Goal: Transaction & Acquisition: Purchase product/service

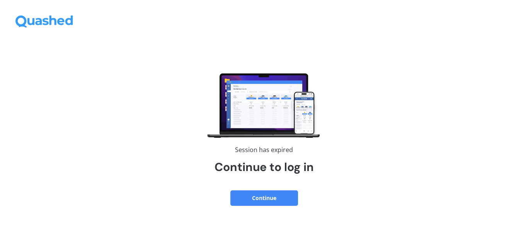
click at [270, 197] on button "Continue" at bounding box center [264, 197] width 68 height 15
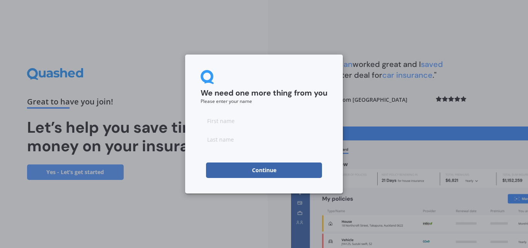
click at [234, 121] on input at bounding box center [264, 120] width 127 height 15
type input "John"
type input "Hawley"
click at [257, 166] on button "Continue" at bounding box center [264, 169] width 116 height 15
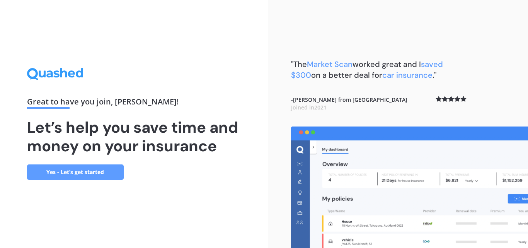
click at [109, 176] on link "Yes - Let’s get started" at bounding box center [75, 171] width 97 height 15
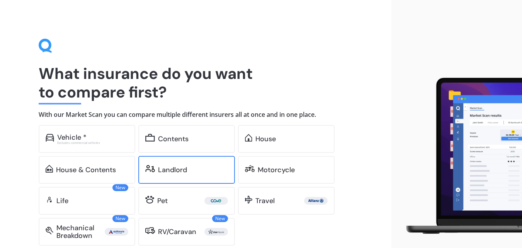
click at [203, 166] on div "Landlord" at bounding box center [193, 170] width 70 height 8
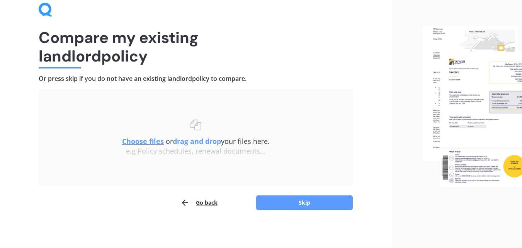
scroll to position [37, 0]
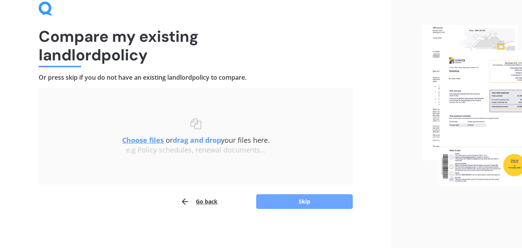
click at [306, 203] on button "Skip" at bounding box center [304, 201] width 97 height 15
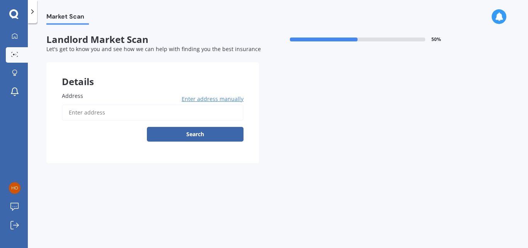
click at [109, 111] on input "Address" at bounding box center [153, 112] width 182 height 16
type input "[STREET_ADDRESS][PERSON_NAME]"
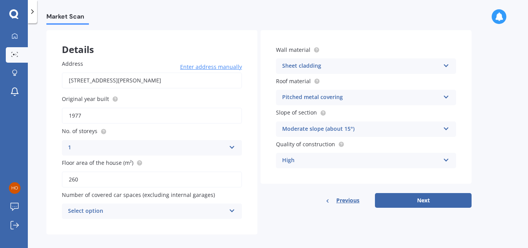
scroll to position [39, 0]
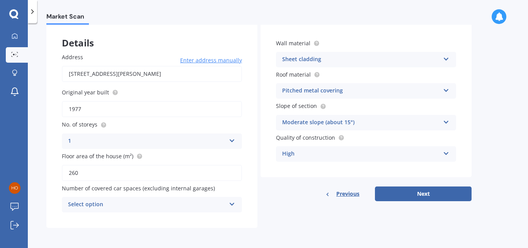
click at [230, 204] on icon at bounding box center [232, 202] width 7 height 5
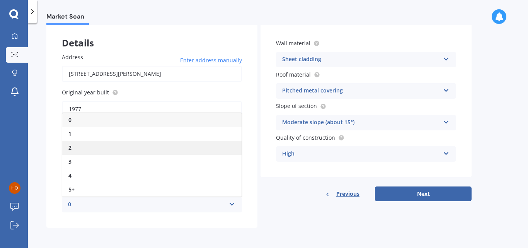
click at [204, 146] on div "2" at bounding box center [151, 148] width 179 height 14
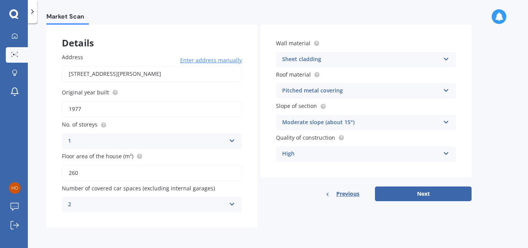
click at [231, 205] on icon at bounding box center [232, 202] width 7 height 5
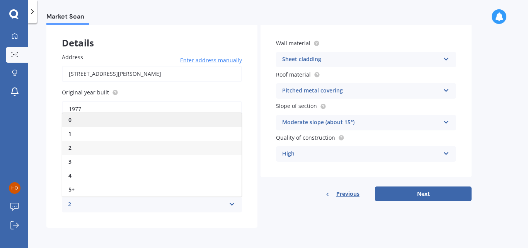
click at [216, 122] on div "0" at bounding box center [151, 120] width 179 height 14
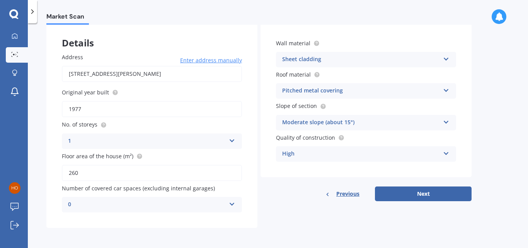
click at [232, 203] on icon at bounding box center [232, 202] width 7 height 5
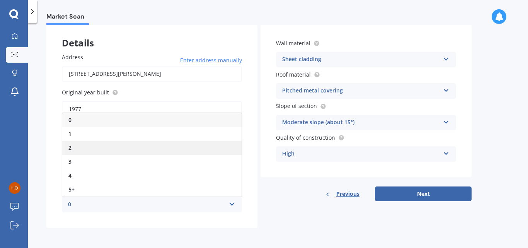
click at [216, 148] on div "2" at bounding box center [151, 148] width 179 height 14
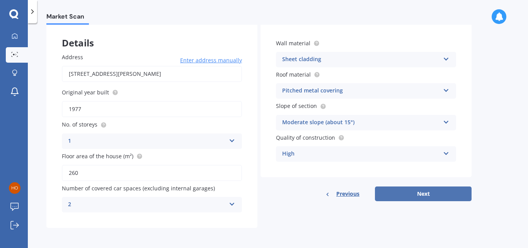
click at [396, 192] on button "Next" at bounding box center [423, 193] width 97 height 15
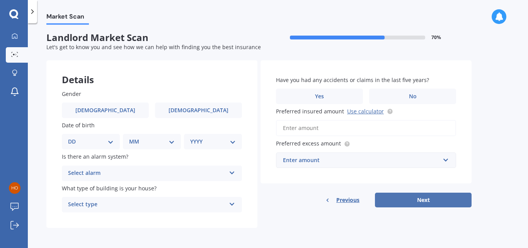
scroll to position [0, 0]
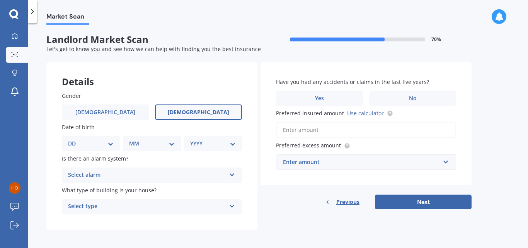
click at [204, 111] on span "Female" at bounding box center [198, 112] width 61 height 7
click at [0, 0] on input "Female" at bounding box center [0, 0] width 0 height 0
click at [111, 145] on select "DD 01 02 03 04 05 06 07 08 09 10 11 12 13 14 15 16 17 18 19 20 21 22 23 24 25 2…" at bounding box center [91, 143] width 46 height 9
select select "11"
click at [74, 139] on select "DD 01 02 03 04 05 06 07 08 09 10 11 12 13 14 15 16 17 18 19 20 21 22 23 24 25 2…" at bounding box center [91, 143] width 46 height 9
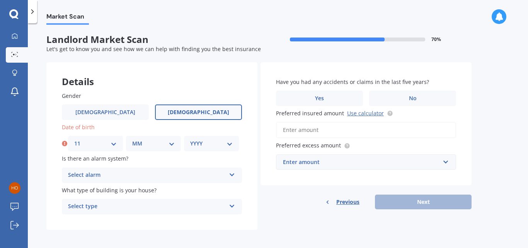
click at [164, 147] on select "MM 01 02 03 04 05 06 07 08 09 10 11 12" at bounding box center [153, 143] width 43 height 9
select select "11"
click at [132, 139] on select "MM 01 02 03 04 05 06 07 08 09 10 11 12" at bounding box center [153, 143] width 43 height 9
click at [217, 143] on select "YYYY 2009 2008 2007 2006 2005 2004 2003 2002 2001 2000 1999 1998 1997 1996 1995…" at bounding box center [211, 143] width 43 height 9
select select "1942"
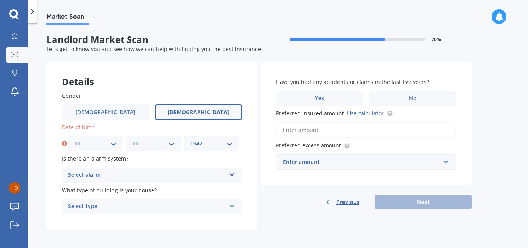
click at [190, 139] on select "YYYY 2009 2008 2007 2006 2005 2004 2003 2002 2001 2000 1999 1998 1997 1996 1995…" at bounding box center [211, 143] width 43 height 9
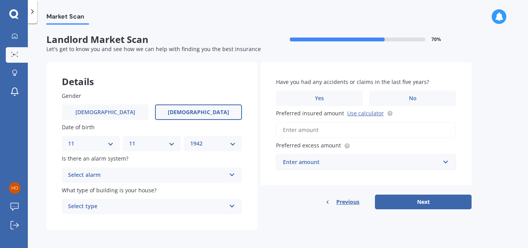
click at [200, 207] on div "Select type" at bounding box center [147, 206] width 158 height 9
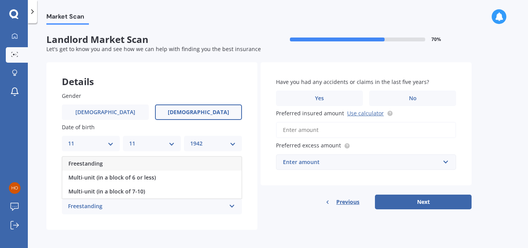
click at [166, 209] on div "Freestanding" at bounding box center [147, 206] width 158 height 9
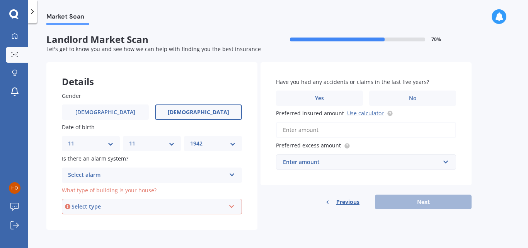
click at [166, 209] on div "Select type" at bounding box center [149, 206] width 154 height 9
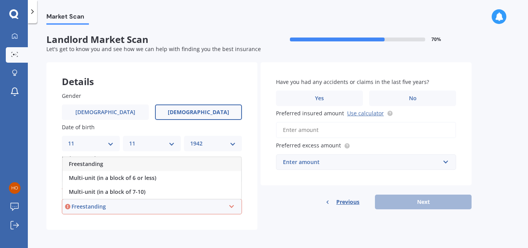
click at [176, 164] on div "Freestanding" at bounding box center [152, 164] width 179 height 14
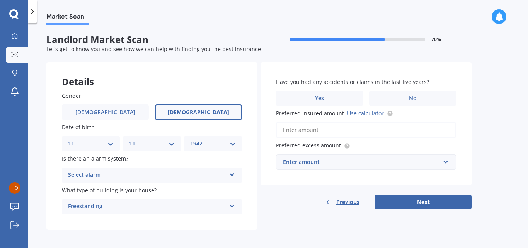
click at [188, 175] on div "Select alarm" at bounding box center [147, 174] width 158 height 9
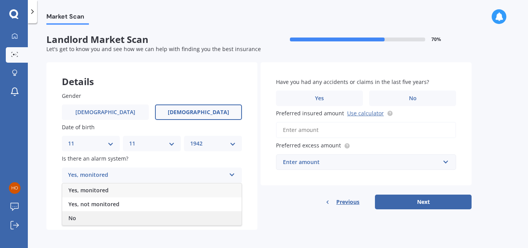
click at [169, 218] on div "No" at bounding box center [151, 218] width 179 height 14
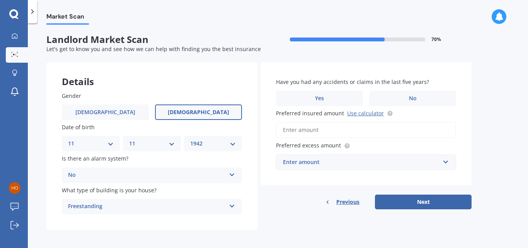
scroll to position [2, 0]
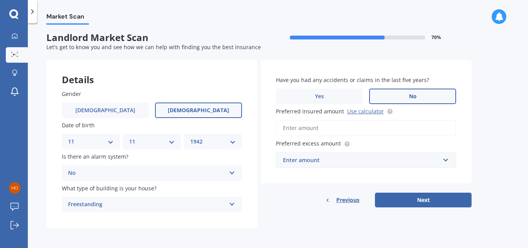
click at [419, 95] on label "No" at bounding box center [412, 96] width 87 height 15
click at [0, 0] on input "No" at bounding box center [0, 0] width 0 height 0
click at [368, 126] on input "Preferred insured amount Use calculator" at bounding box center [366, 128] width 180 height 16
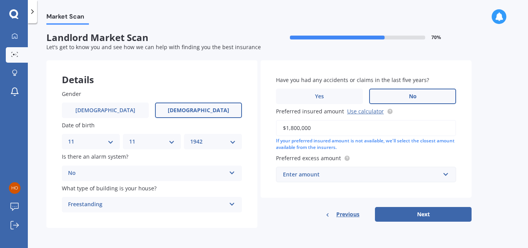
type input "$1,800,000"
click at [396, 173] on div "Enter amount" at bounding box center [361, 174] width 157 height 9
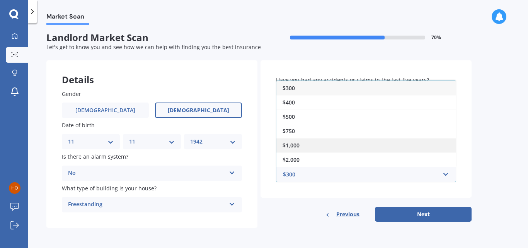
click at [394, 147] on div "$1,000" at bounding box center [365, 145] width 179 height 14
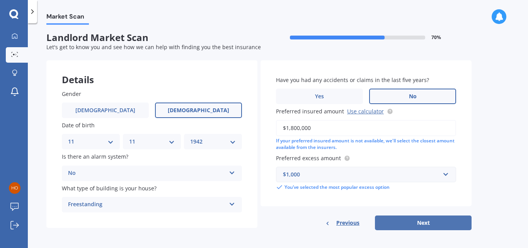
click at [419, 219] on button "Next" at bounding box center [423, 222] width 97 height 15
select select "11"
select select "1942"
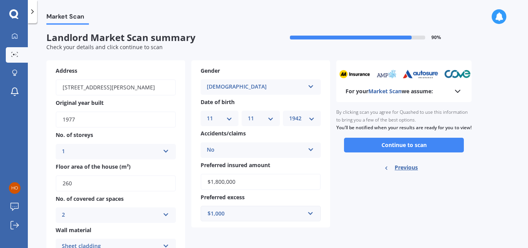
scroll to position [0, 0]
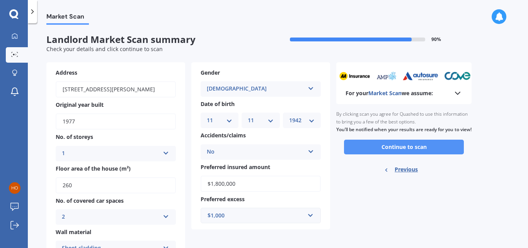
click at [415, 152] on button "Continue to scan" at bounding box center [404, 147] width 120 height 15
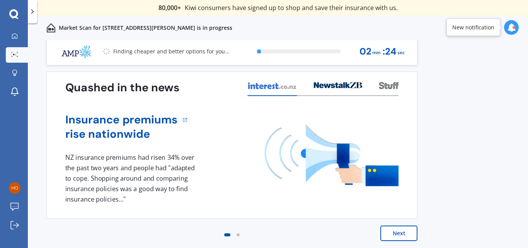
scroll to position [3, 0]
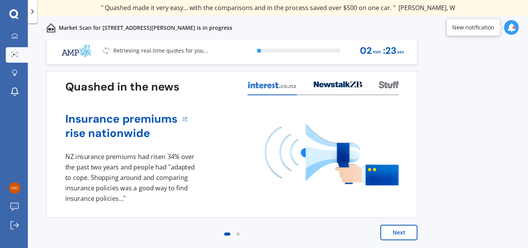
click at [399, 229] on button "Next" at bounding box center [398, 232] width 37 height 15
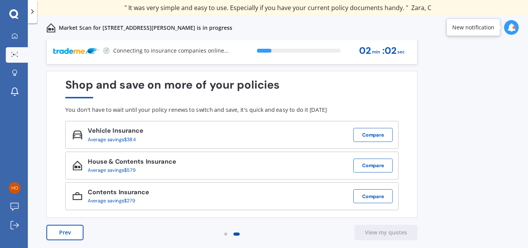
click at [507, 26] on div at bounding box center [511, 27] width 15 height 15
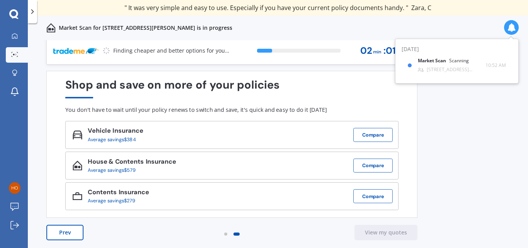
click at [507, 26] on div at bounding box center [511, 27] width 15 height 15
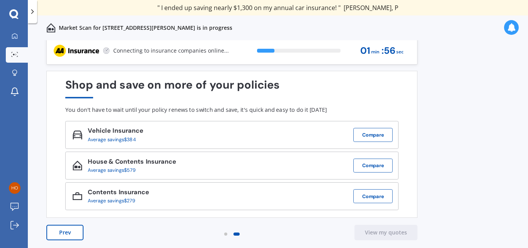
click at [62, 230] on button "Prev" at bounding box center [64, 232] width 37 height 15
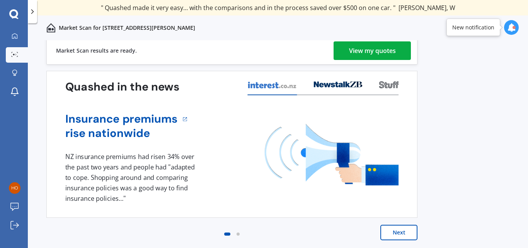
click at [371, 47] on div "View my quotes" at bounding box center [372, 50] width 47 height 19
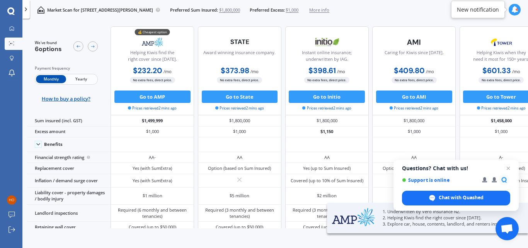
click at [81, 80] on span "Yearly" at bounding box center [81, 79] width 30 height 8
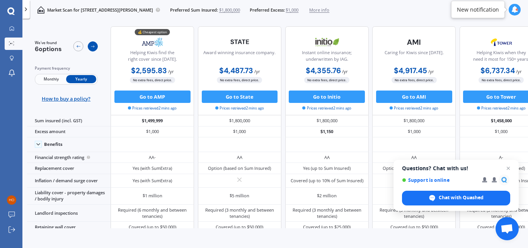
click at [92, 47] on icon at bounding box center [92, 46] width 5 height 5
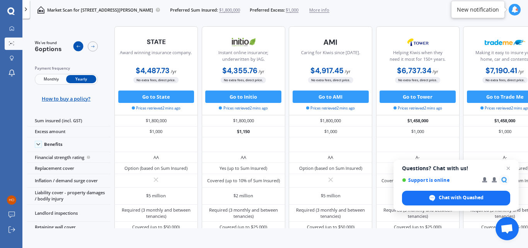
click at [76, 46] on icon at bounding box center [78, 46] width 5 height 5
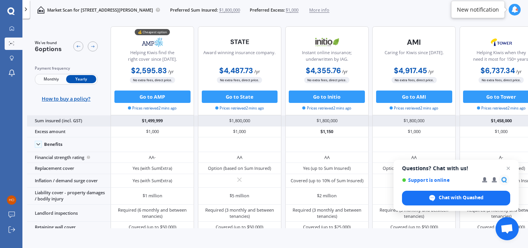
click at [152, 121] on div "$1,499,999" at bounding box center [152, 120] width 83 height 11
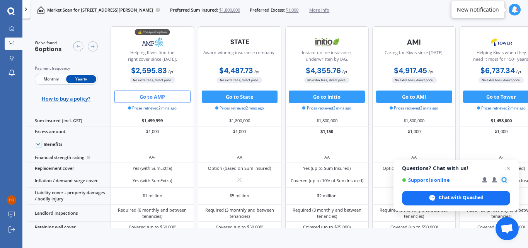
click at [153, 95] on button "Go to AMP" at bounding box center [152, 96] width 76 height 12
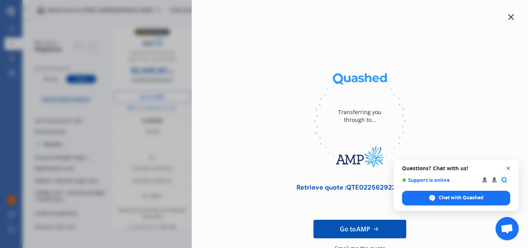
click at [509, 168] on span "Close chat" at bounding box center [509, 169] width 10 height 10
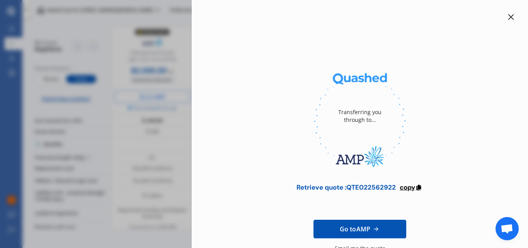
click at [410, 189] on span "copy" at bounding box center [407, 187] width 15 height 9
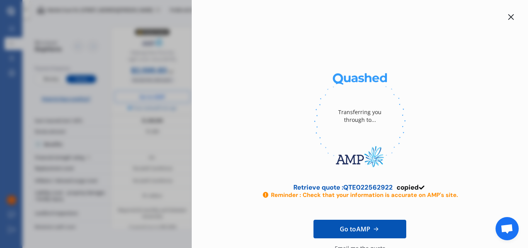
click at [509, 17] on icon at bounding box center [511, 17] width 6 height 6
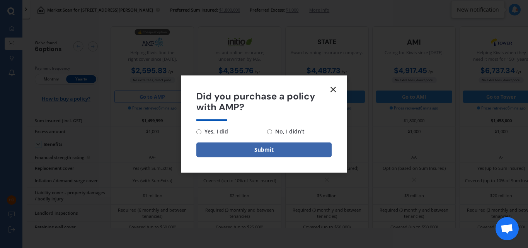
click at [333, 89] on line at bounding box center [333, 89] width 5 height 5
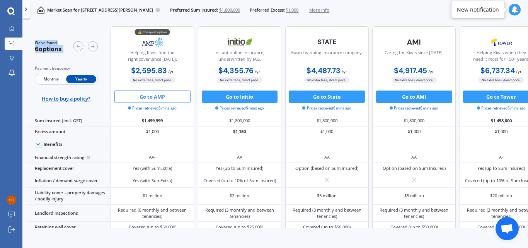
drag, startPoint x: 73, startPoint y: 26, endPoint x: 77, endPoint y: 21, distance: 6.0
click at [515, 9] on icon at bounding box center [514, 9] width 7 height 7
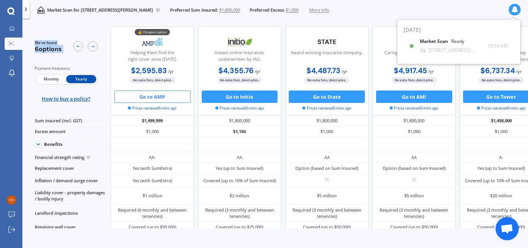
click at [515, 9] on icon at bounding box center [514, 9] width 7 height 7
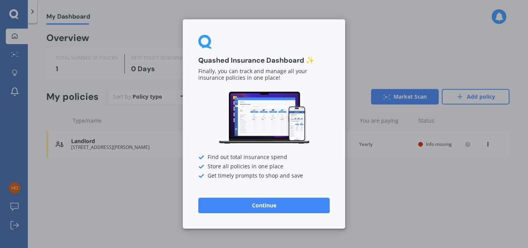
click at [285, 201] on button "Continue" at bounding box center [263, 205] width 131 height 15
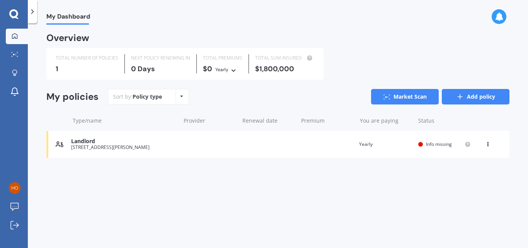
click at [467, 97] on link "Add policy" at bounding box center [476, 96] width 68 height 15
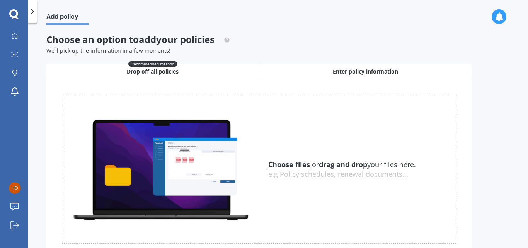
click at [373, 70] on span "Enter policy information" at bounding box center [365, 72] width 65 height 8
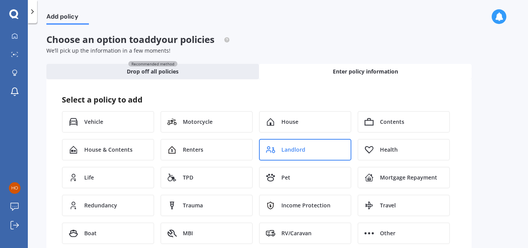
click at [303, 147] on span "Landlord" at bounding box center [293, 150] width 24 height 8
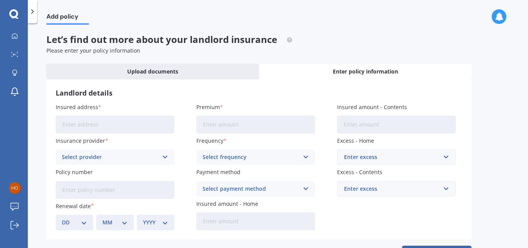
click at [141, 122] on input "Insured address" at bounding box center [115, 125] width 119 height 18
type input "1/4 Broadbent Street, Riccarton, Christchurch 8041"
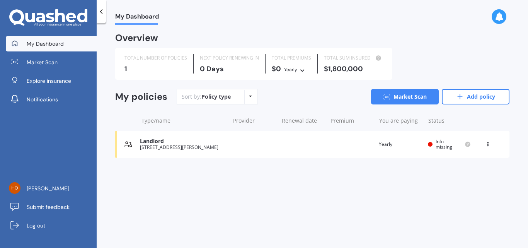
click at [379, 203] on div "My Dashboard Overview TOTAL NUMBER OF POLICIES 1 NEXT POLICY RENEWING [DATE] TO…" at bounding box center [312, 137] width 431 height 225
click at [302, 70] on icon at bounding box center [302, 69] width 5 height 5
click at [250, 94] on icon at bounding box center [250, 96] width 3 height 5
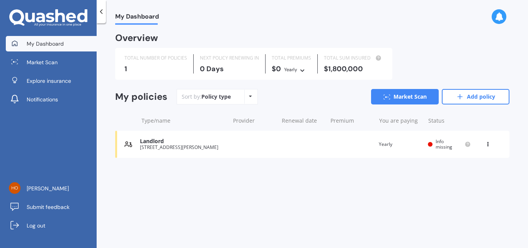
click at [488, 143] on icon at bounding box center [487, 142] width 5 height 5
click at [488, 143] on div "View option" at bounding box center [471, 144] width 77 height 14
click at [434, 143] on div "Info missing" at bounding box center [449, 144] width 43 height 11
